Goal: Task Accomplishment & Management: Use online tool/utility

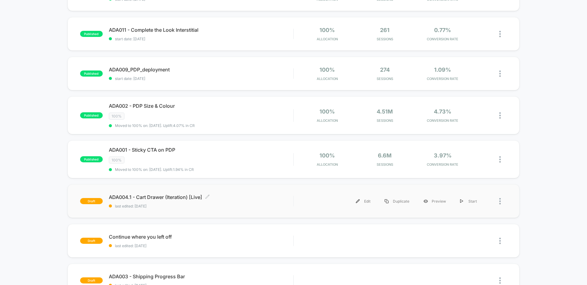
click at [229, 202] on div "ADA004.1 - Cart Drawer (Iteration) [Live] Click to edit experience details Clic…" at bounding box center [201, 201] width 184 height 14
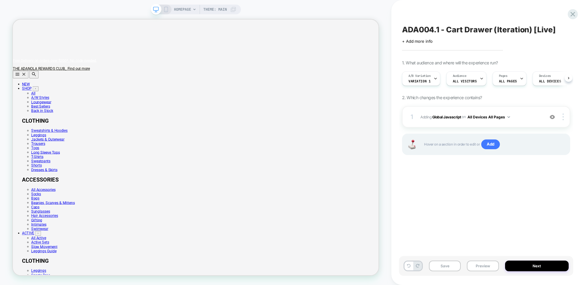
scroll to position [0, 0]
click at [514, 268] on button "Next" at bounding box center [537, 266] width 64 height 11
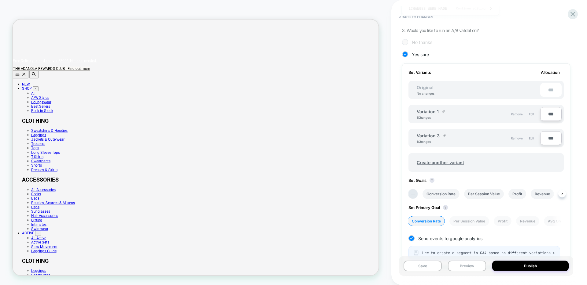
scroll to position [139, 0]
click at [516, 264] on button "Publish" at bounding box center [530, 266] width 76 height 11
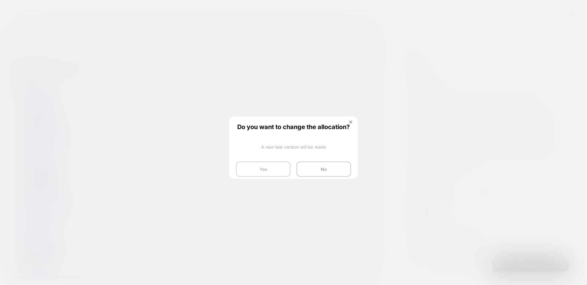
click at [261, 165] on button "Yes" at bounding box center [263, 169] width 54 height 15
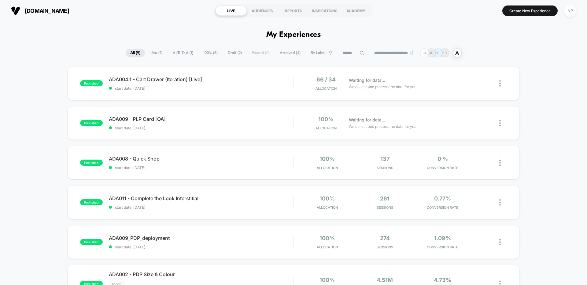
click at [77, 21] on div "[DOMAIN_NAME] LIVE AUDIENCES REPORTS INSPIRATIONS ACADEMY Create New Experience…" at bounding box center [293, 10] width 587 height 21
click at [574, 12] on div "NP" at bounding box center [570, 11] width 12 height 12
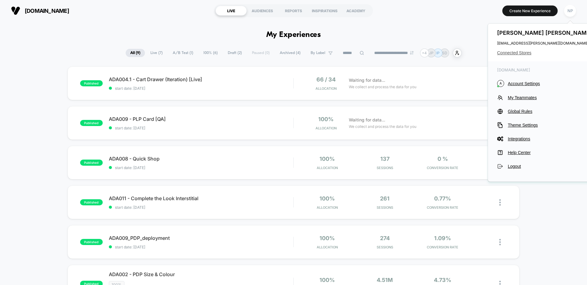
click at [517, 53] on span "Connected Stores" at bounding box center [545, 52] width 97 height 5
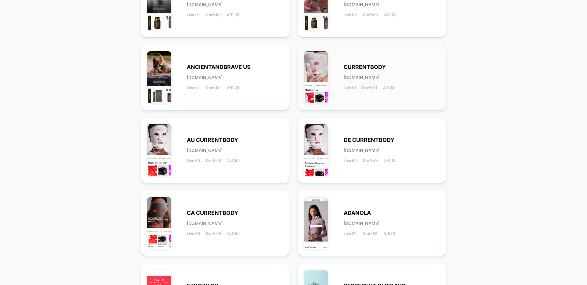
scroll to position [129, 0]
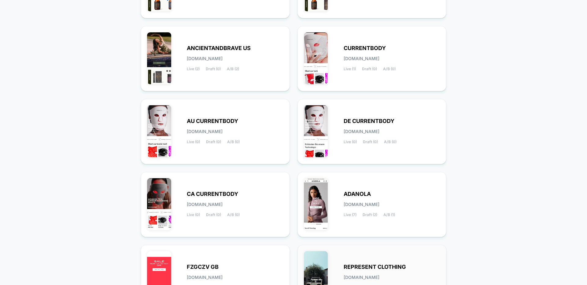
click at [352, 260] on div "REPRESENT CLOTHING represent-clothing.myshopify.com Live (9) Draft (28) A/B (4)" at bounding box center [372, 278] width 136 height 53
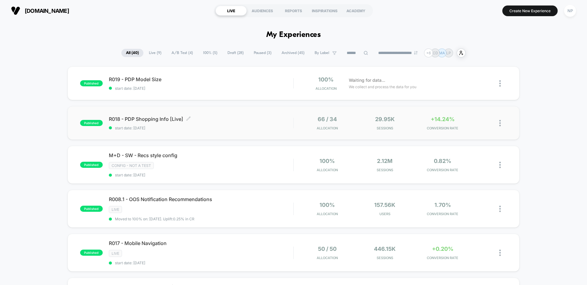
click at [230, 120] on span "R018 - PDP Shopping Info [Live] Click to edit experience details" at bounding box center [201, 119] width 184 height 6
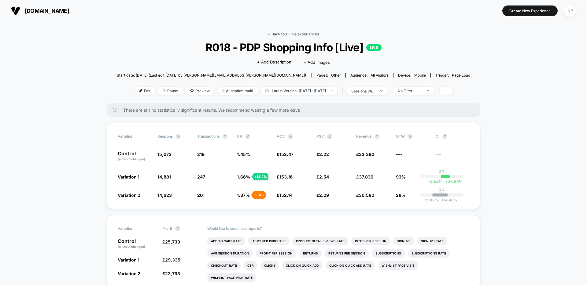
click at [271, 33] on link "< Back to all live experiences" at bounding box center [293, 34] width 51 height 5
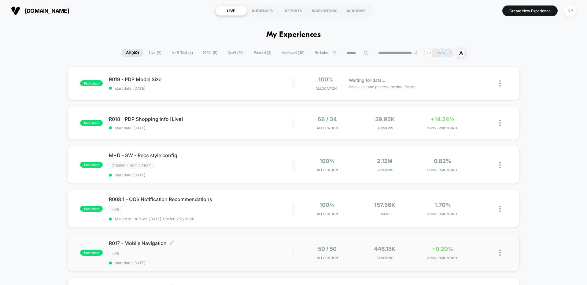
click at [248, 246] on span "R017 - Mobile Navigation Click to edit experience details" at bounding box center [201, 244] width 184 height 6
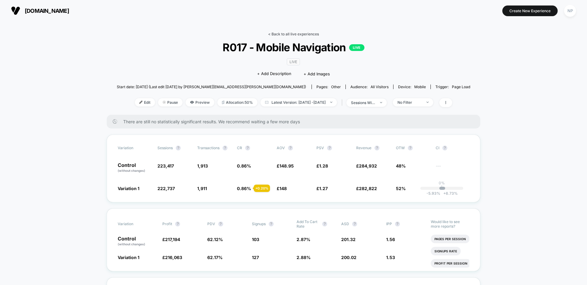
click at [313, 34] on link "< Back to all live experiences" at bounding box center [293, 34] width 51 height 5
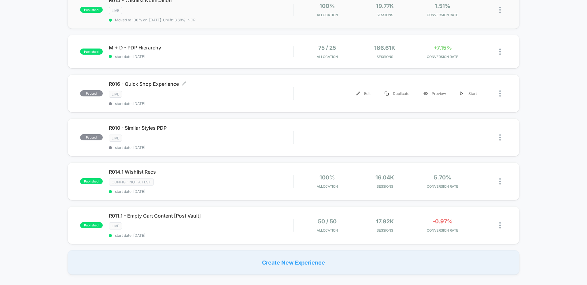
scroll to position [335, 0]
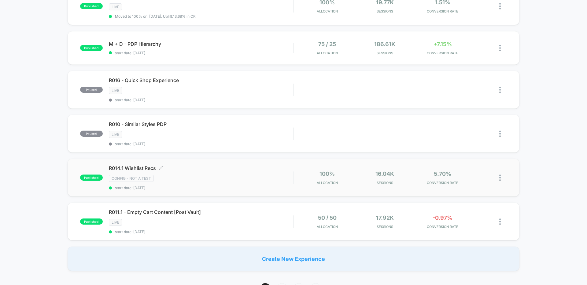
click at [238, 178] on div "CONFIG - NOT A TEST" at bounding box center [201, 178] width 184 height 7
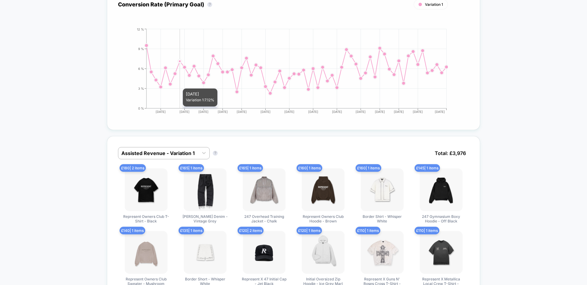
scroll to position [189, 0]
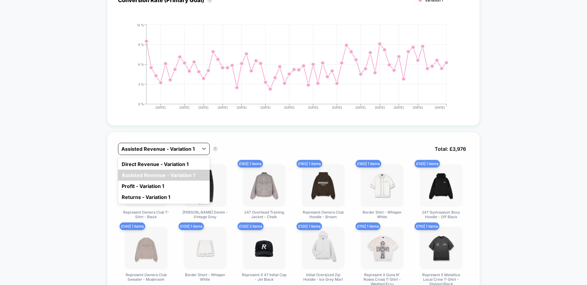
click at [181, 153] on div at bounding box center [158, 148] width 74 height 7
click at [175, 166] on div "Direct Revenue - Variation 1" at bounding box center [164, 164] width 92 height 11
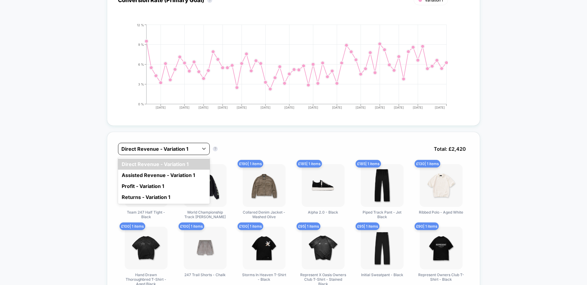
click at [179, 153] on div "Direct Revenue - Variation 1" at bounding box center [158, 149] width 80 height 10
click at [143, 146] on div at bounding box center [158, 148] width 74 height 7
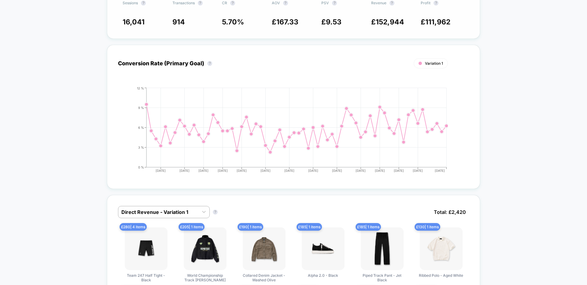
scroll to position [0, 0]
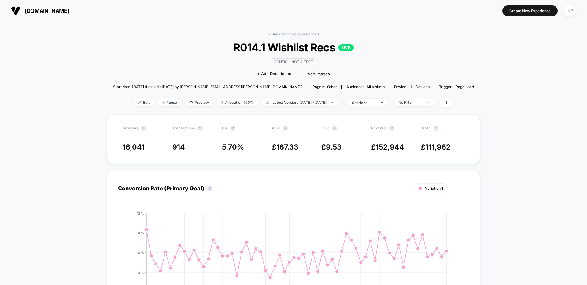
click at [281, 37] on div "< Back to all live experiences R014.1 Wishlist Recs LIVE CONFIG - NOT A TEST Cl…" at bounding box center [293, 73] width 361 height 83
drag, startPoint x: 282, startPoint y: 35, endPoint x: 260, endPoint y: 49, distance: 26.5
click at [282, 35] on link "< Back to all live experiences" at bounding box center [293, 34] width 51 height 5
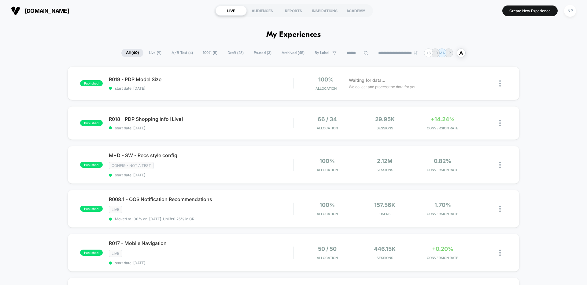
click at [155, 55] on span "Live ( 9 )" at bounding box center [155, 53] width 22 height 8
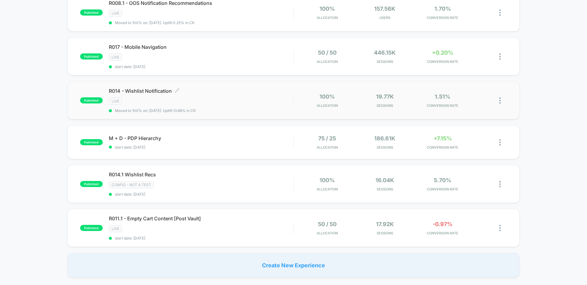
scroll to position [198, 0]
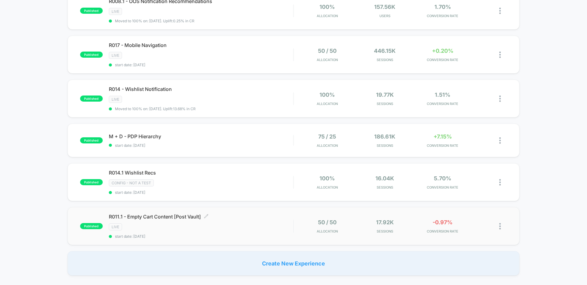
click at [250, 228] on div "LIVE" at bounding box center [201, 227] width 184 height 7
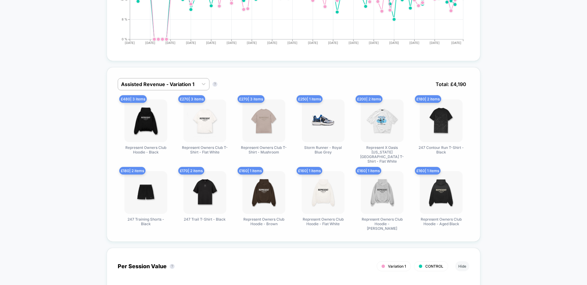
scroll to position [331, 0]
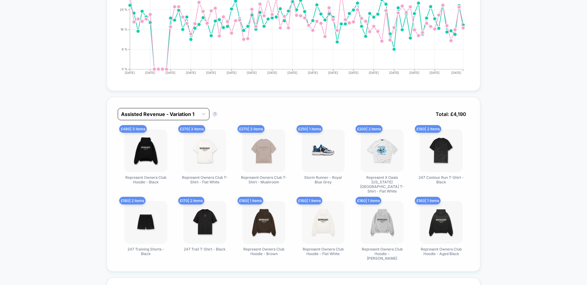
click at [183, 117] on div at bounding box center [158, 114] width 74 height 7
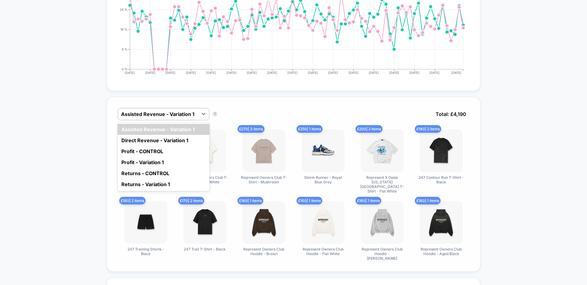
click at [178, 139] on div "Direct Revenue - Variation 1" at bounding box center [164, 140] width 92 height 11
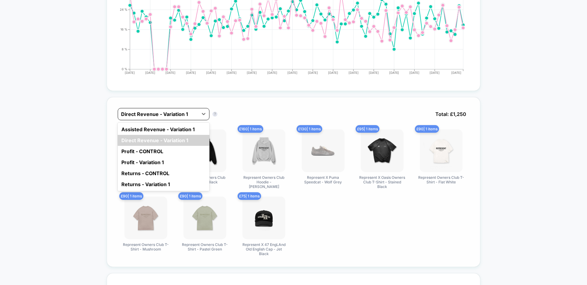
click at [183, 114] on div at bounding box center [158, 114] width 74 height 7
click at [179, 129] on div "Assisted Revenue - Variation 1" at bounding box center [164, 129] width 92 height 11
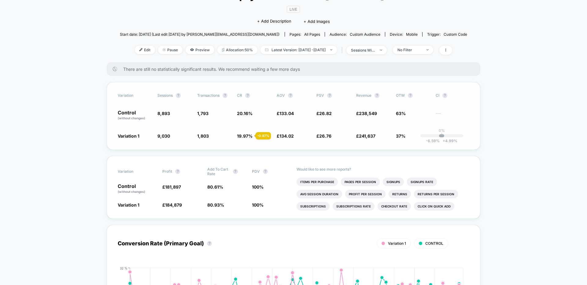
scroll to position [0, 0]
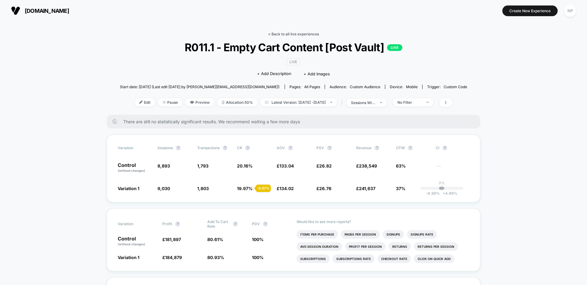
click at [285, 36] on link "< Back to all live experiences" at bounding box center [293, 34] width 51 height 5
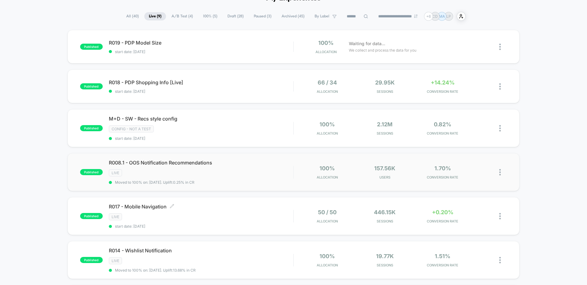
scroll to position [29, 0]
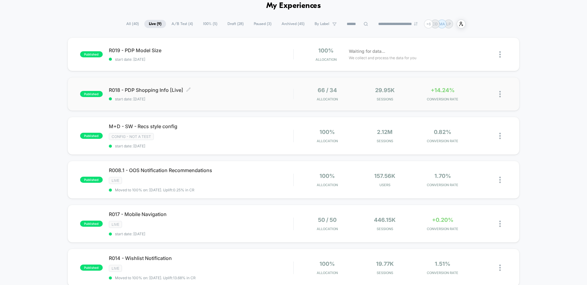
click at [236, 89] on span "R018 - PDP Shopping Info [Live] Click to edit experience details" at bounding box center [201, 90] width 184 height 6
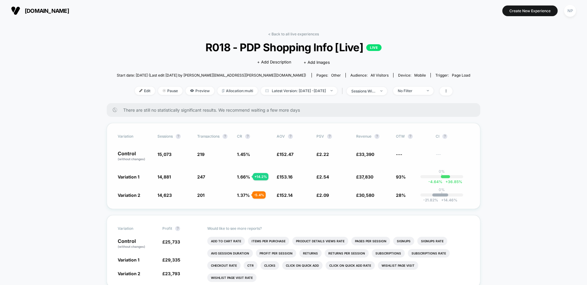
click at [166, 155] on span "15,073" at bounding box center [164, 154] width 14 height 5
copy span "15,073"
click at [163, 177] on span "14,881" at bounding box center [163, 177] width 13 height 5
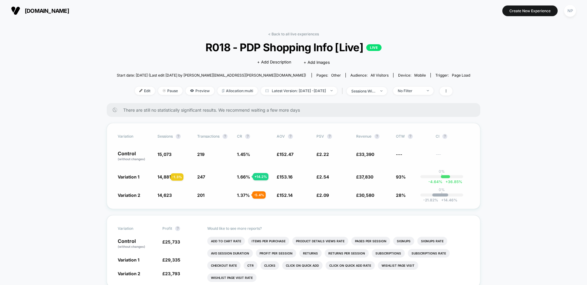
click at [164, 177] on span "14,881" at bounding box center [163, 177] width 13 height 5
copy span "14,881"
click at [163, 193] on span "14,623" at bounding box center [164, 195] width 14 height 5
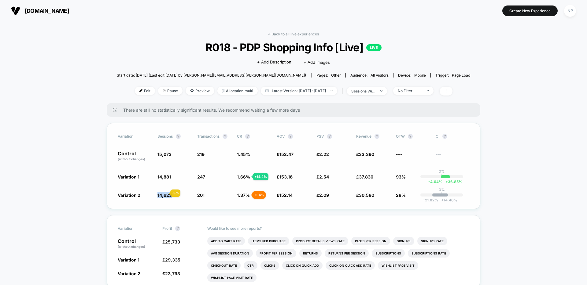
copy span "14,623"
click at [168, 51] on span "R018 - PDP Shopping Info [Live] LIVE" at bounding box center [293, 47] width 318 height 13
click at [286, 36] on link "< Back to all live experiences" at bounding box center [293, 34] width 51 height 5
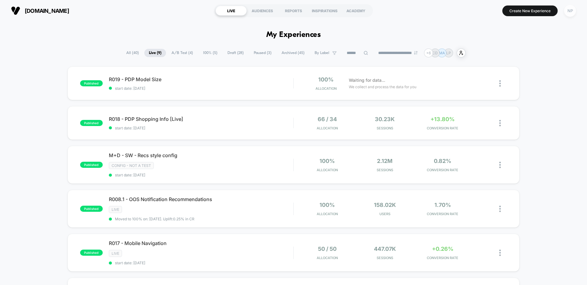
click at [566, 13] on div "NP" at bounding box center [570, 11] width 12 height 12
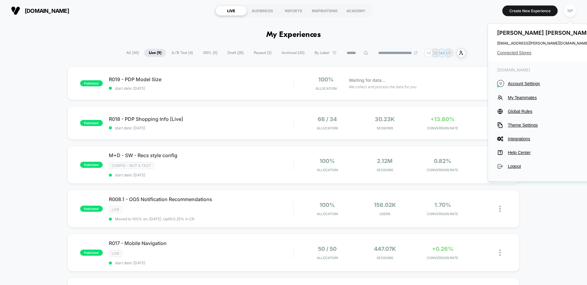
click at [517, 54] on span "Connected Stores" at bounding box center [545, 52] width 97 height 5
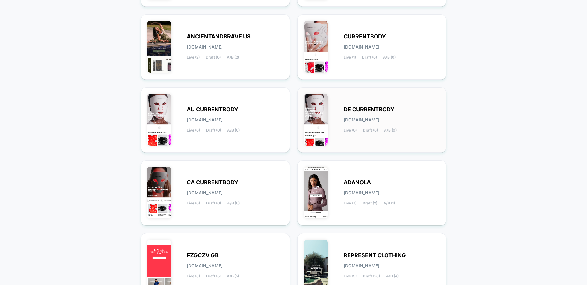
scroll to position [204, 0]
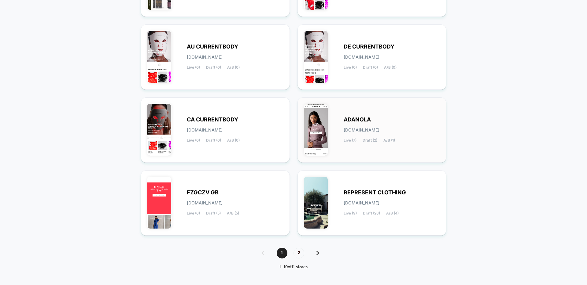
click at [347, 149] on div "ADANOLA adanola.myshopify.com Live (7) Draft (2) A/B (1)" at bounding box center [372, 130] width 136 height 53
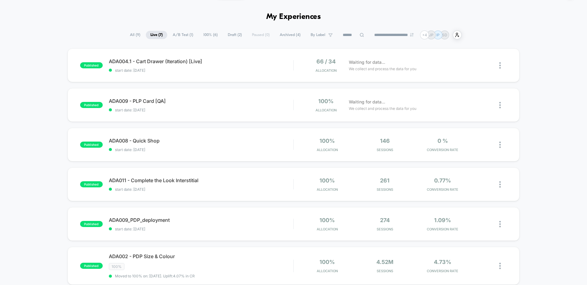
scroll to position [25, 0]
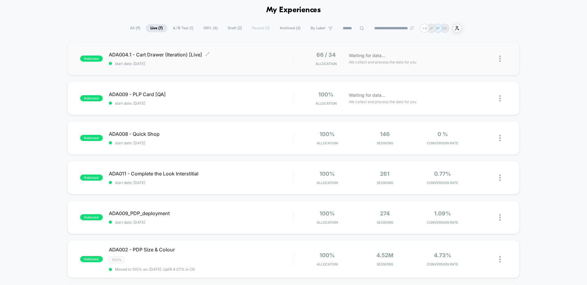
click at [201, 65] on span "start date: [DATE]" at bounding box center [201, 63] width 184 height 5
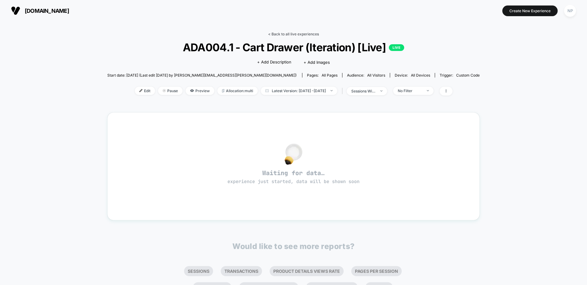
click at [278, 35] on link "< Back to all live experiences" at bounding box center [293, 34] width 51 height 5
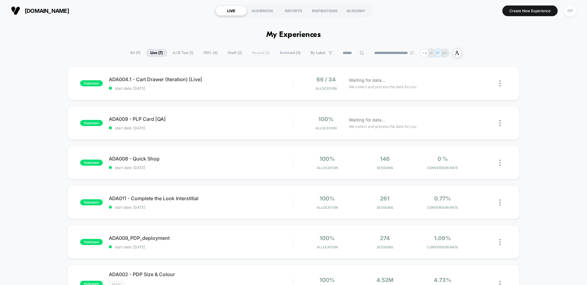
click at [573, 13] on div "NP" at bounding box center [570, 11] width 12 height 12
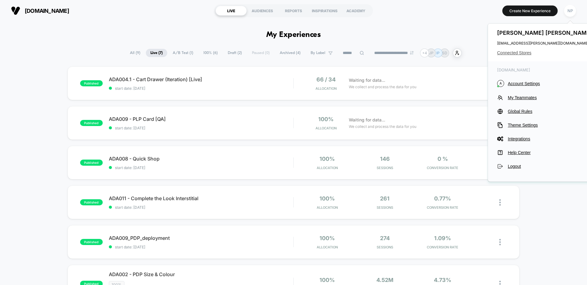
click at [519, 53] on span "Connected Stores" at bounding box center [545, 52] width 97 height 5
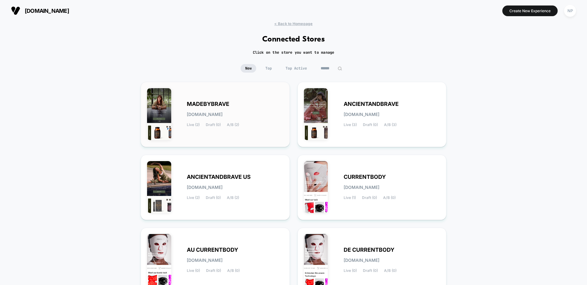
click at [243, 128] on div "MADEBYBRAVE madebybrave.myshopify.com Live (2) Draft (0) A/B (2)" at bounding box center [215, 114] width 136 height 53
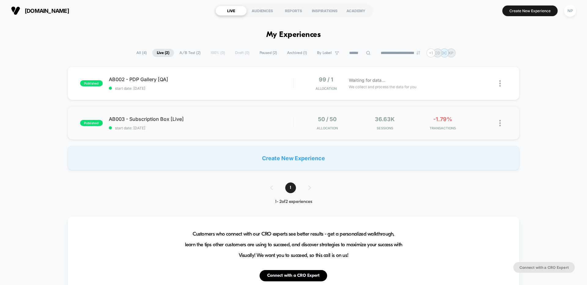
click at [202, 123] on div "AB003 - Subscription Box [Live] start date: 29/09/2025" at bounding box center [201, 123] width 184 height 14
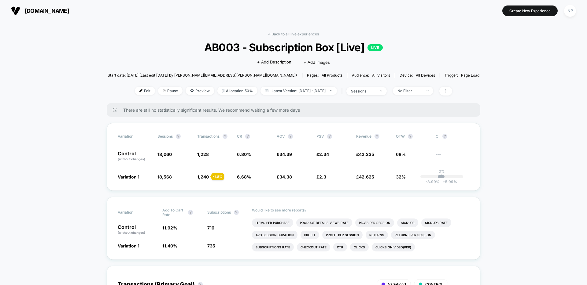
click at [299, 33] on link "< Back to all live experiences" at bounding box center [293, 34] width 51 height 5
